Goal: Task Accomplishment & Management: Use online tool/utility

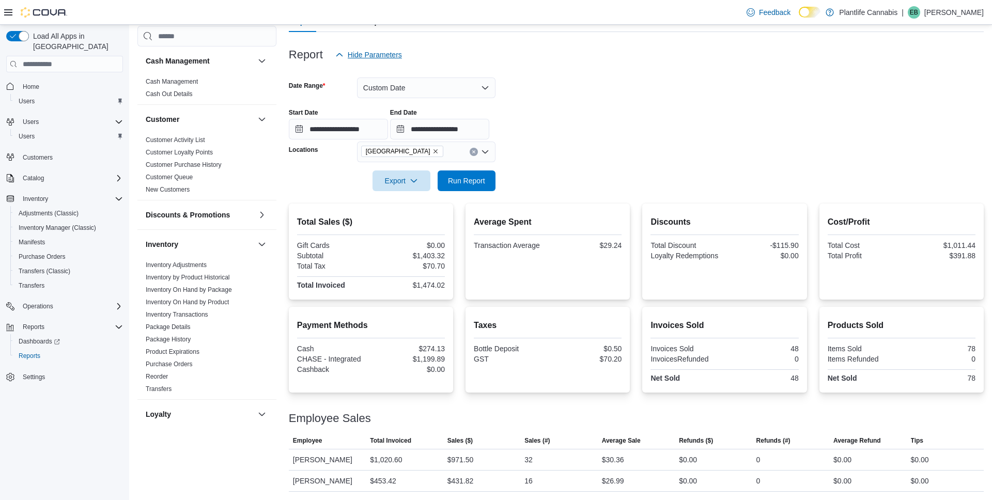
scroll to position [434, 0]
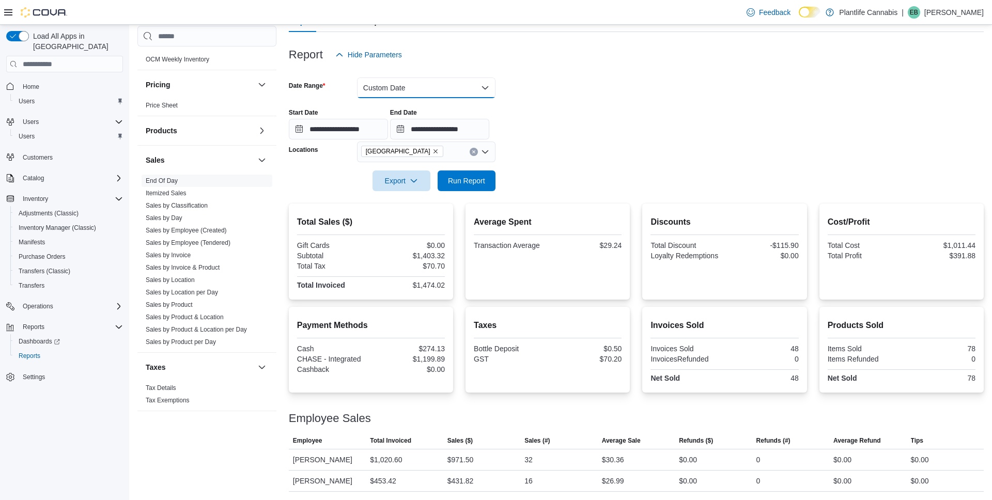
click at [406, 85] on button "Custom Date" at bounding box center [426, 88] width 139 height 21
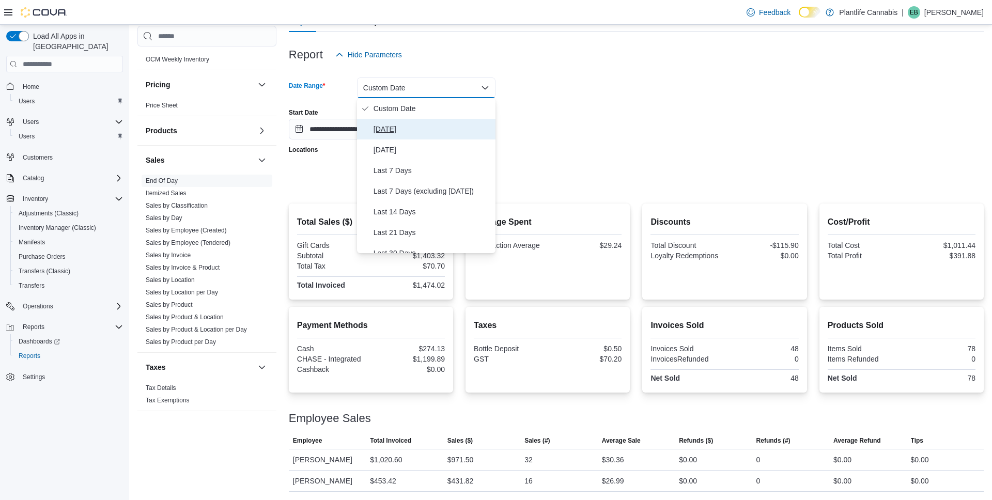
click at [387, 135] on span "Today" at bounding box center [433, 129] width 118 height 12
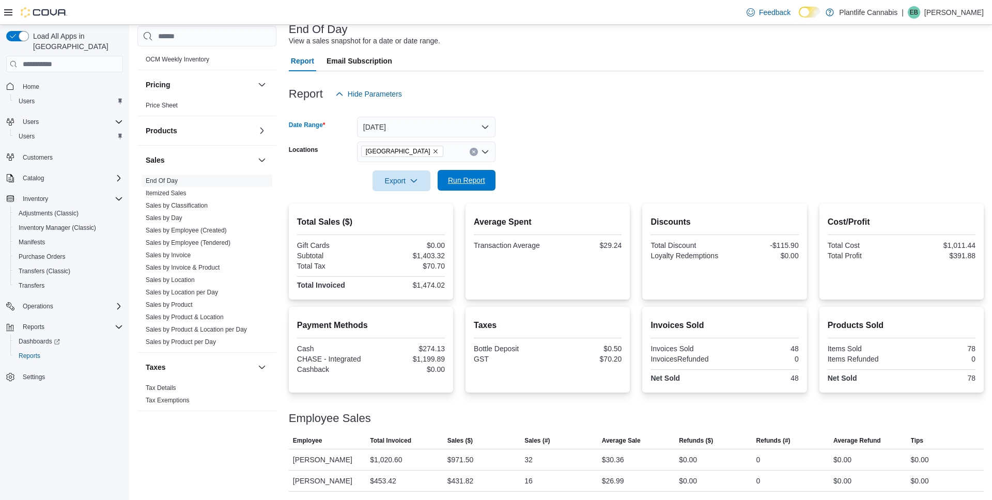
click at [471, 180] on span "Run Report" at bounding box center [466, 180] width 37 height 10
click at [439, 358] on div "$1,892.60" at bounding box center [409, 359] width 72 height 8
copy div "1,892.60"
click at [465, 185] on span "Run Report" at bounding box center [466, 180] width 37 height 10
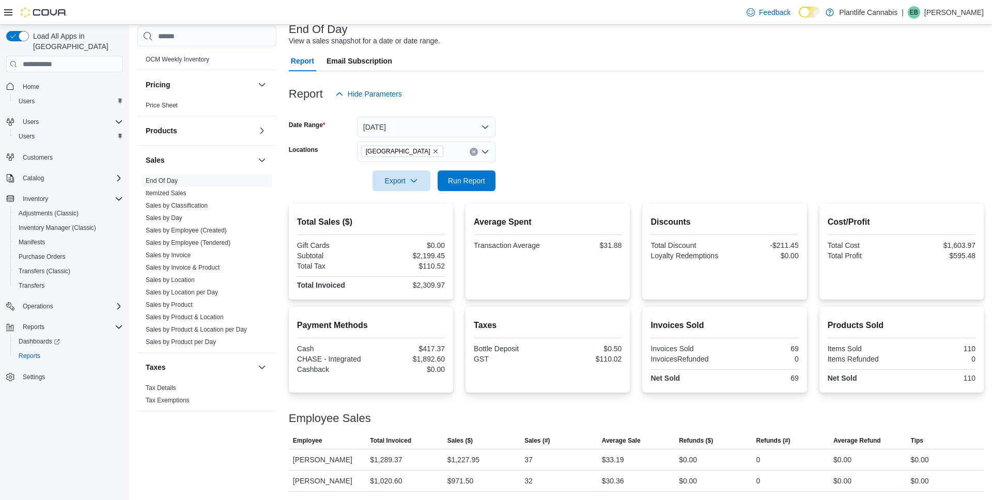
click at [427, 285] on div "$2,309.97" at bounding box center [409, 285] width 72 height 8
copy div "2,309.97"
click at [478, 177] on span "Run Report" at bounding box center [466, 180] width 37 height 10
click at [617, 462] on div "$33.19" at bounding box center [613, 460] width 22 height 12
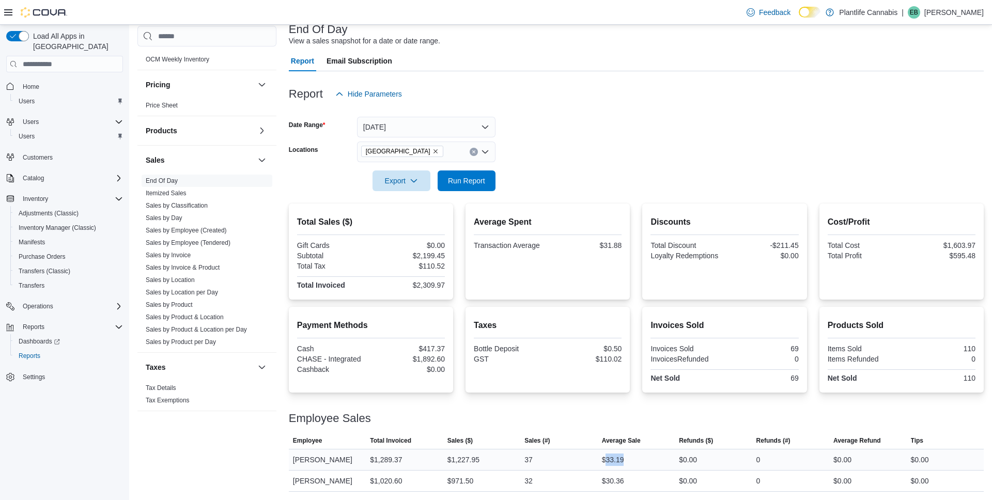
click at [617, 462] on div "$33.19" at bounding box center [613, 460] width 22 height 12
copy div "33.19"
click at [467, 461] on div "$1,227.95" at bounding box center [464, 460] width 32 height 12
copy div "1,227.95"
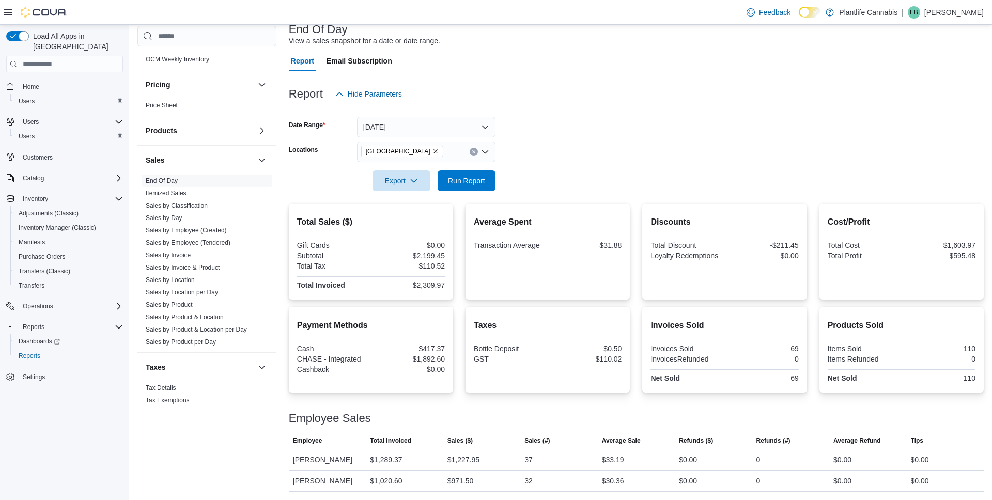
click at [419, 253] on div "$2,199.45" at bounding box center [409, 256] width 72 height 8
copy div "2,199.45"
click at [614, 249] on div "$31.88" at bounding box center [586, 245] width 72 height 8
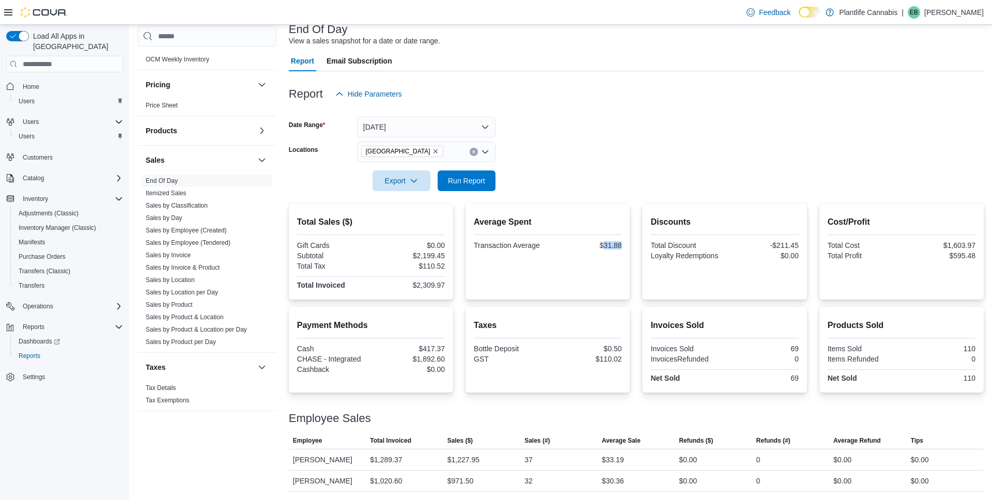
copy div "31.88"
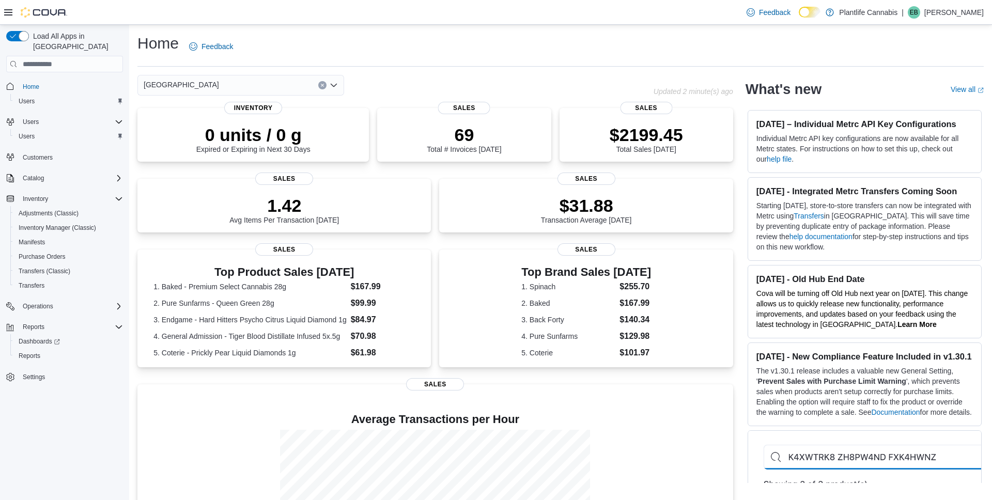
scroll to position [107, 0]
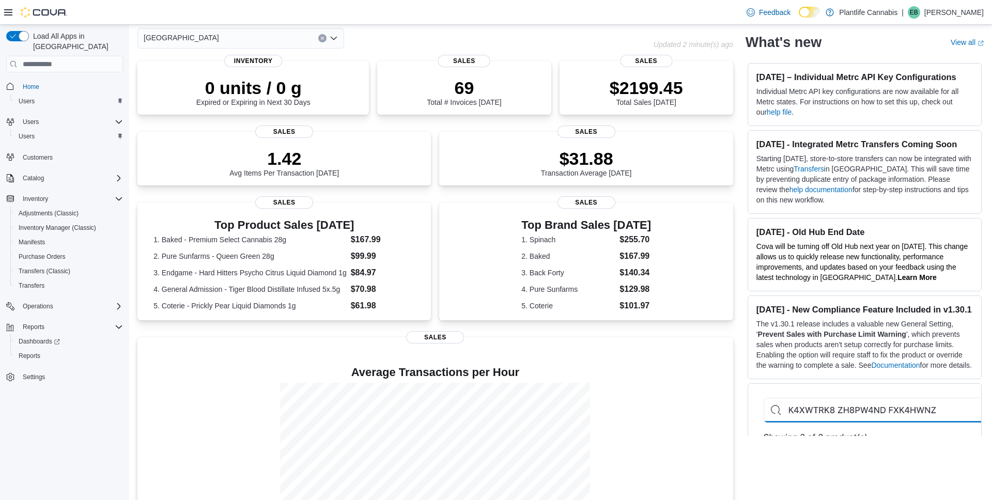
scroll to position [58, 0]
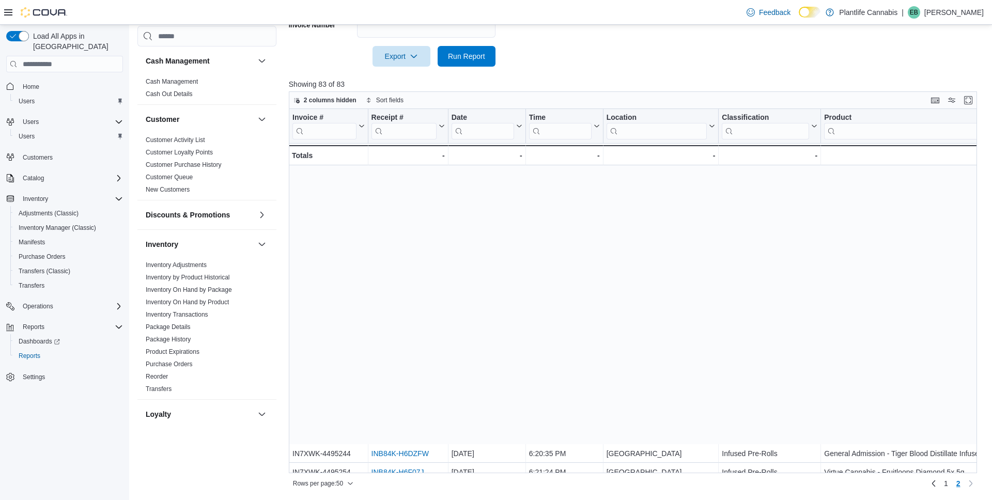
scroll to position [307, 0]
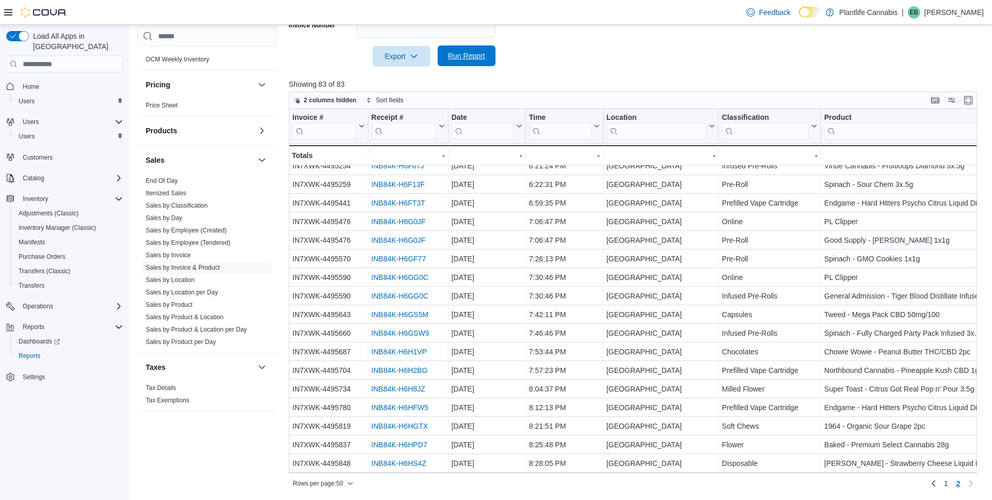
click at [473, 60] on span "Run Report" at bounding box center [466, 56] width 37 height 10
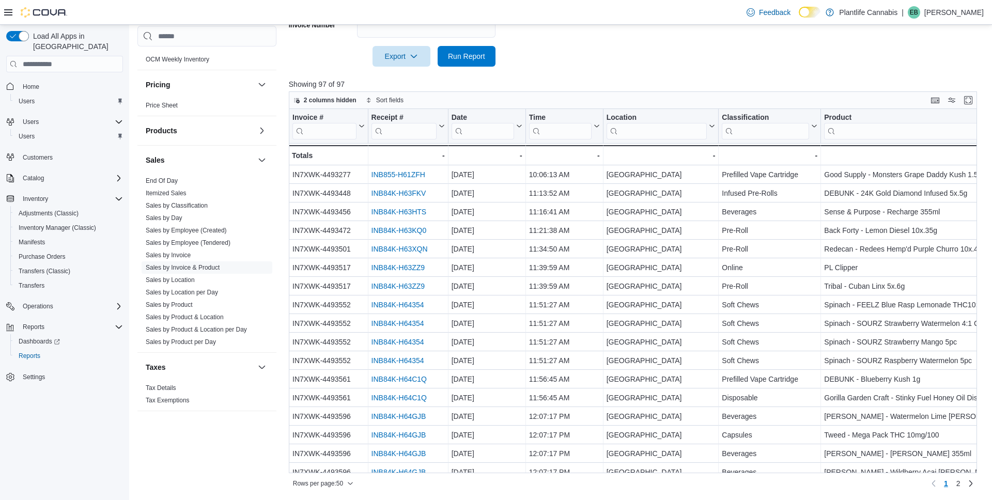
scroll to position [366, 0]
click at [955, 480] on link "2" at bounding box center [959, 484] width 12 height 17
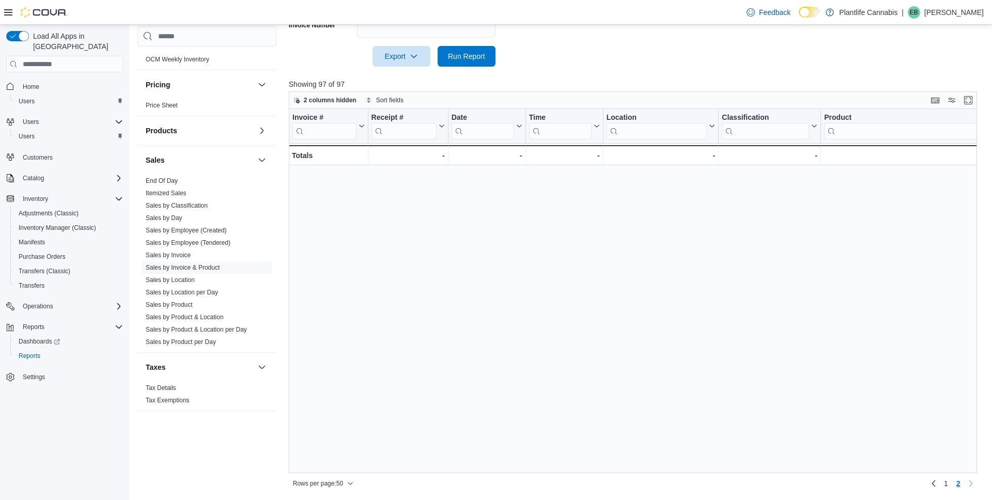
scroll to position [567, 0]
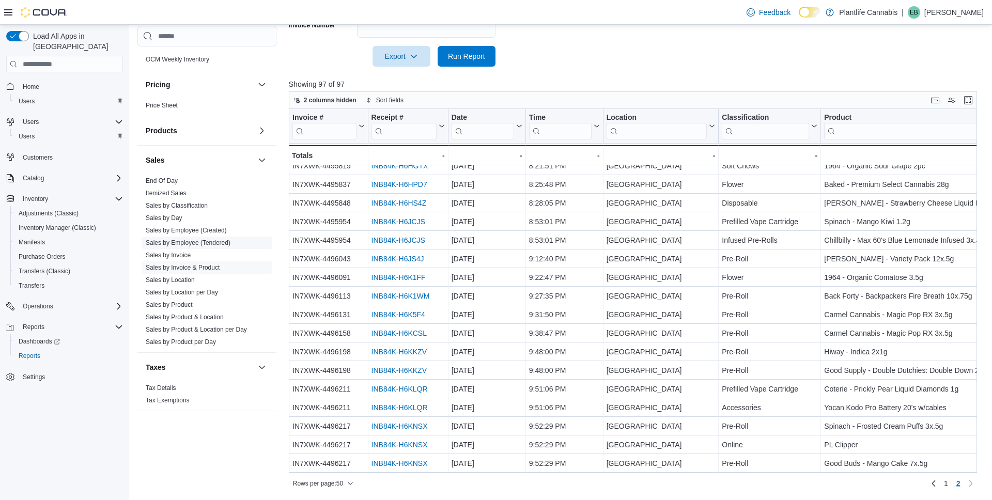
click at [191, 242] on link "Sales by Employee (Tendered)" at bounding box center [188, 242] width 85 height 7
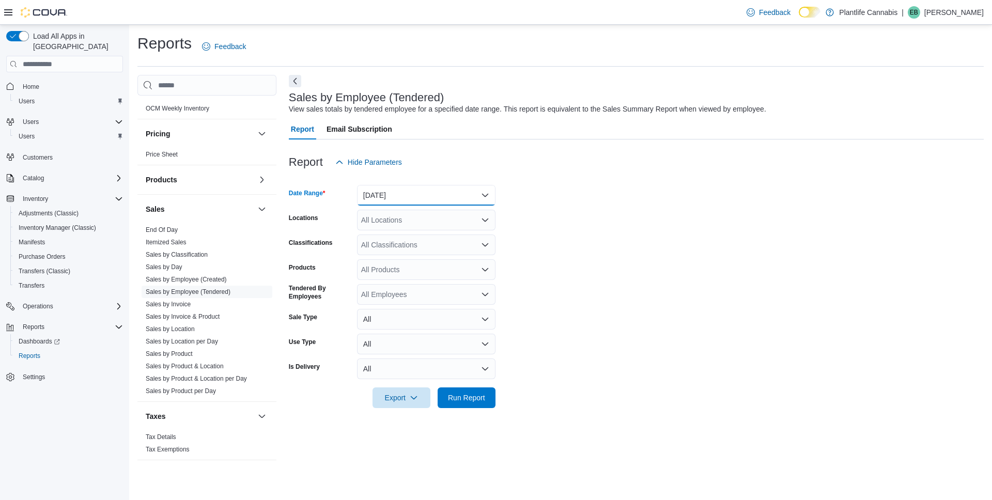
click at [377, 205] on button "Yesterday" at bounding box center [426, 195] width 139 height 21
drag, startPoint x: 401, startPoint y: 243, endPoint x: 402, endPoint y: 238, distance: 5.8
click at [401, 243] on button "Today" at bounding box center [426, 236] width 139 height 21
click at [399, 223] on div "All Locations" at bounding box center [426, 220] width 139 height 21
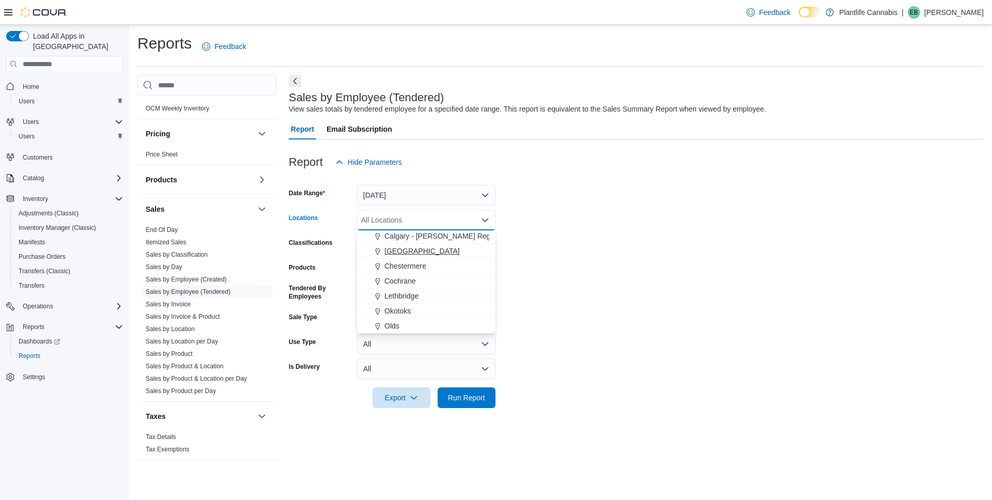
click at [445, 255] on span "[GEOGRAPHIC_DATA]" at bounding box center [422, 251] width 75 height 10
click at [564, 254] on form "Date Range Today Locations Calgary - University District Combo box. Selected. C…" at bounding box center [636, 291] width 695 height 236
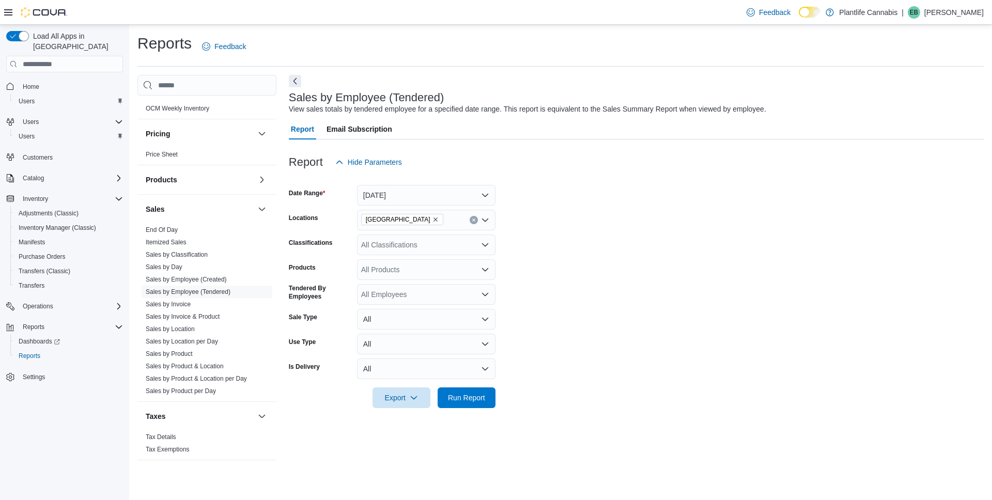
click at [420, 250] on div "All Classifications" at bounding box center [426, 245] width 139 height 21
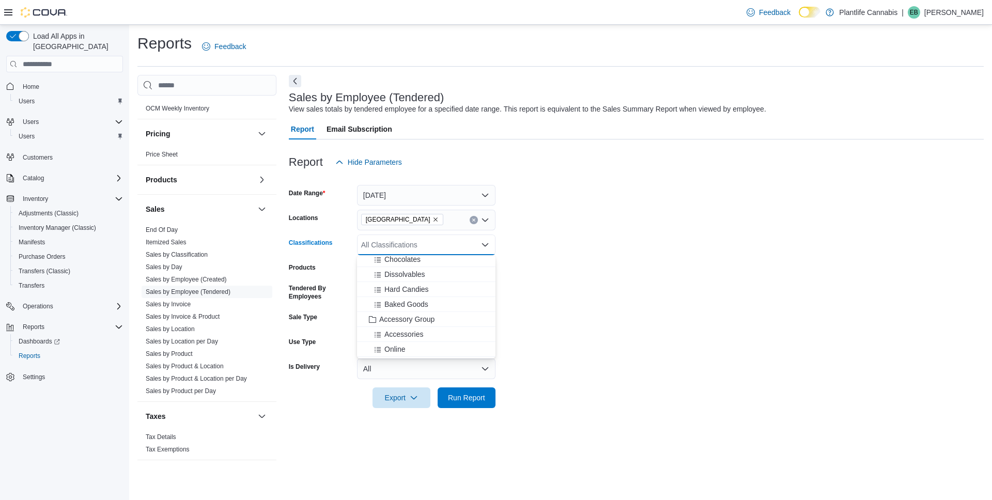
scroll to position [94, 0]
click at [409, 318] on span "Accessory Group" at bounding box center [406, 318] width 55 height 10
drag, startPoint x: 600, startPoint y: 388, endPoint x: 591, endPoint y: 391, distance: 8.7
click at [598, 389] on form "Date Range Today Locations Calgary - University District Classifications Access…" at bounding box center [636, 291] width 695 height 236
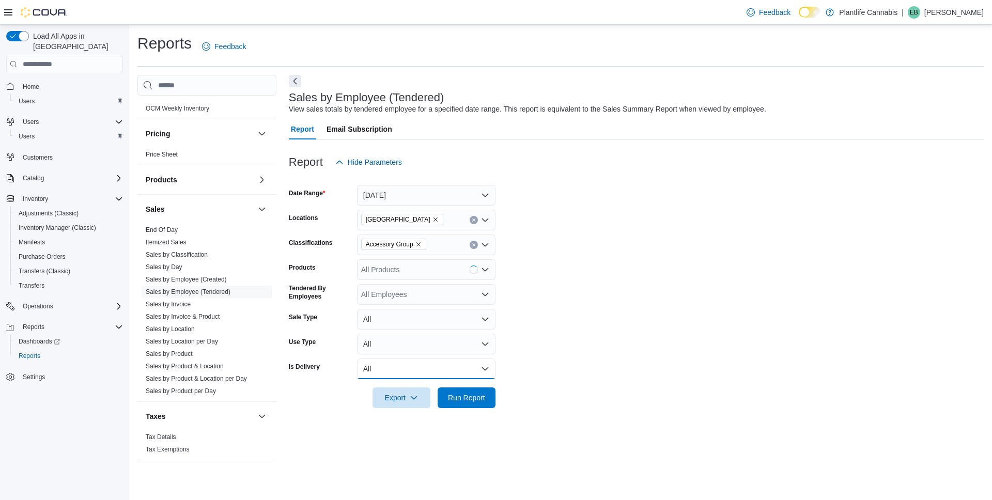
drag, startPoint x: 454, startPoint y: 377, endPoint x: 464, endPoint y: 384, distance: 12.3
click at [455, 378] on button "All" at bounding box center [426, 369] width 139 height 21
drag, startPoint x: 464, startPoint y: 384, endPoint x: 485, endPoint y: 395, distance: 23.9
click at [476, 393] on span "All" at bounding box center [433, 390] width 118 height 12
click at [476, 406] on span "Run Report" at bounding box center [466, 397] width 45 height 21
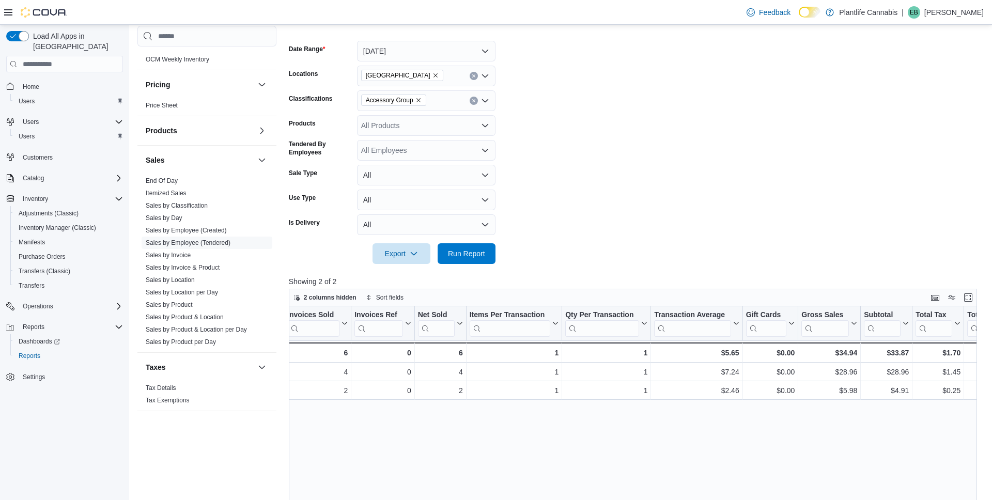
scroll to position [0, 120]
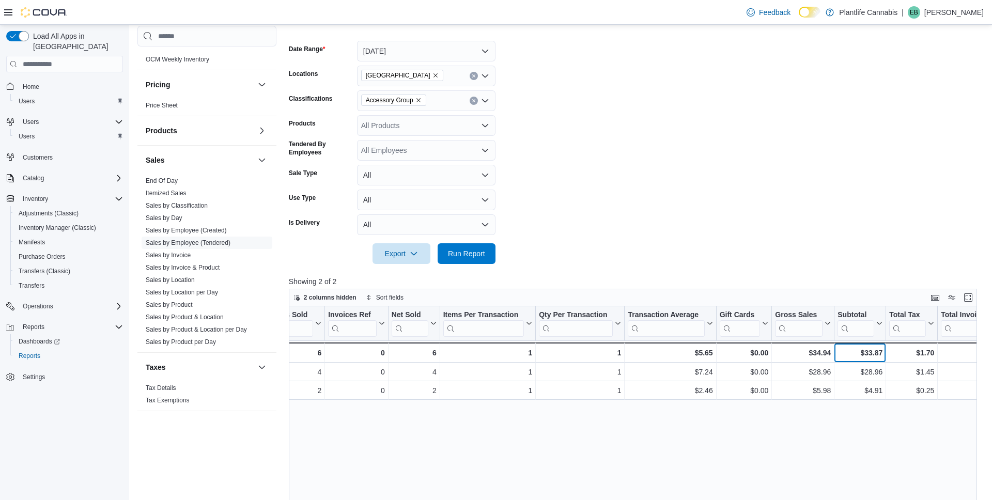
click at [877, 350] on div "$33.87" at bounding box center [860, 353] width 45 height 12
copy div "33.87"
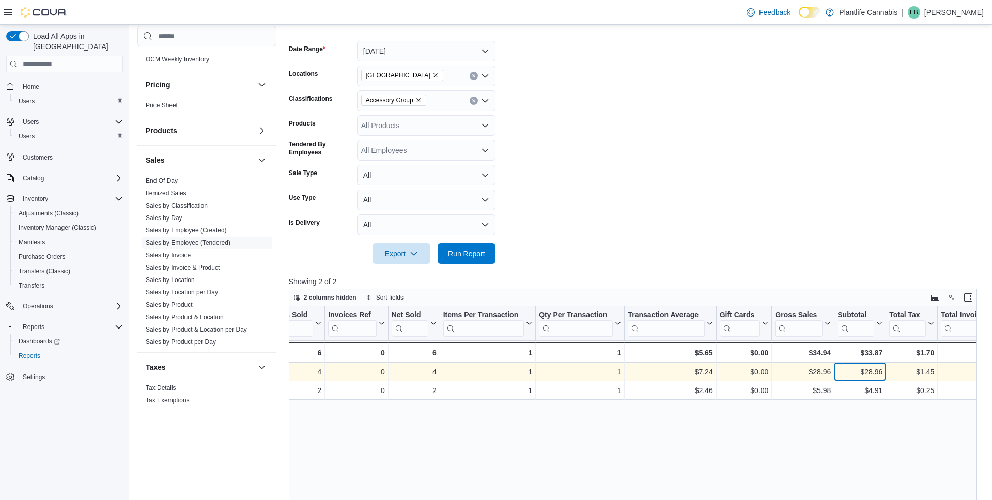
click at [876, 371] on div "$28.96" at bounding box center [860, 372] width 45 height 12
copy div "28.96"
